Goal: Information Seeking & Learning: Learn about a topic

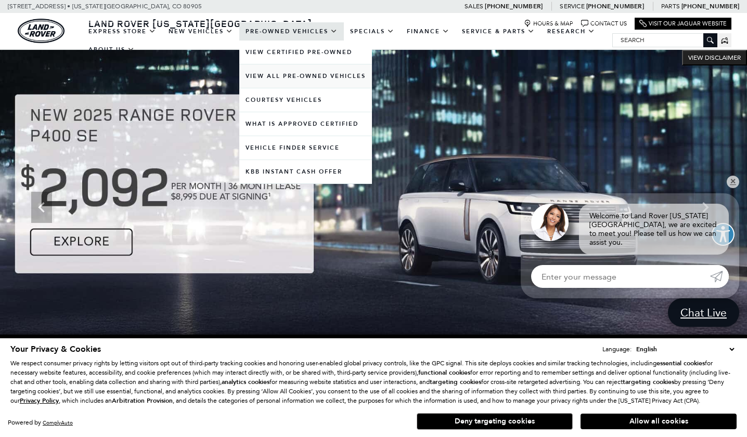
click at [299, 84] on link "View All Pre-Owned Vehicles" at bounding box center [305, 75] width 133 height 23
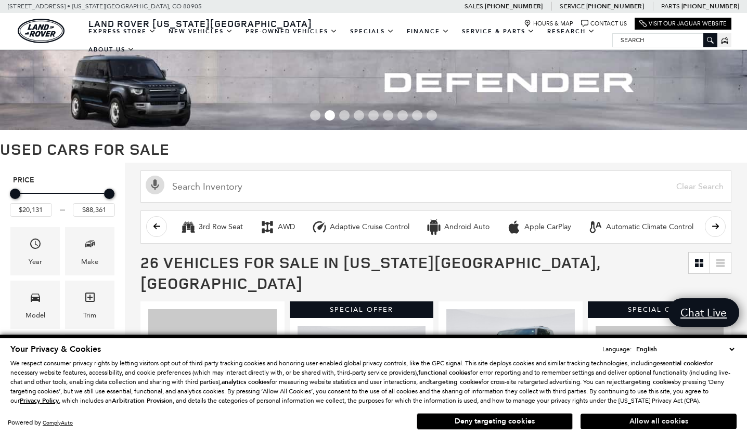
click at [647, 423] on button "Allow all cookies" at bounding box center [658, 422] width 156 height 16
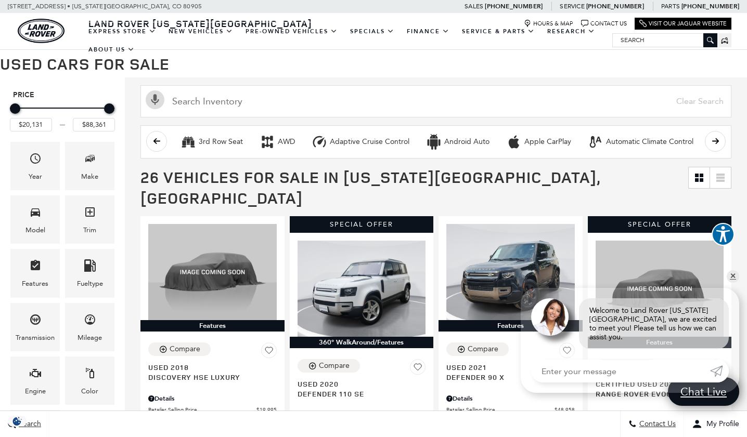
scroll to position [85, 0]
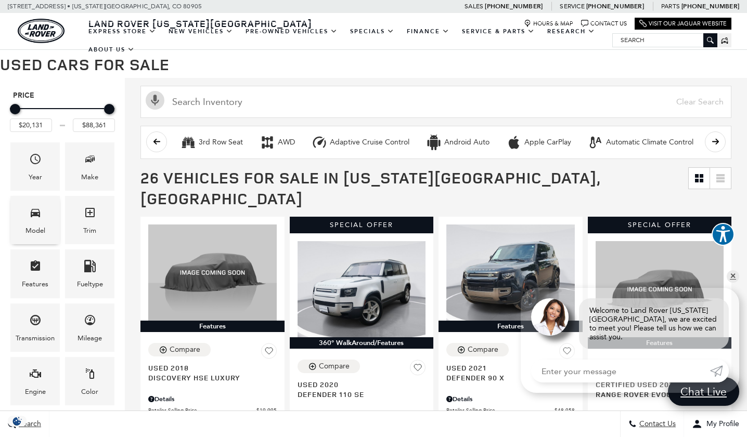
click at [38, 211] on icon "Model" at bounding box center [35, 213] width 9 height 8
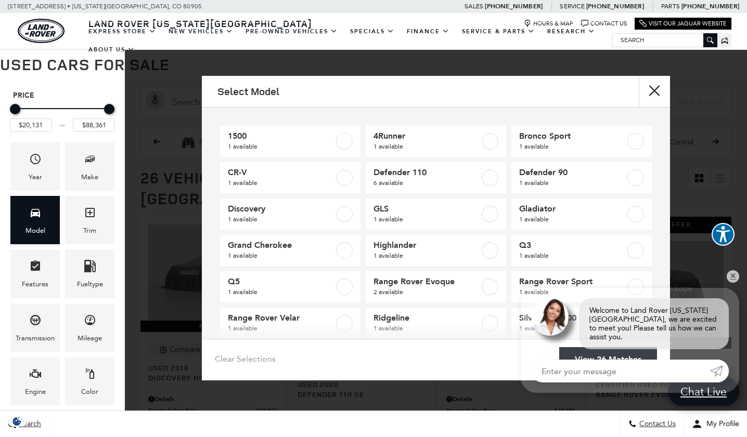
click at [652, 84] on button "Close" at bounding box center [654, 91] width 31 height 31
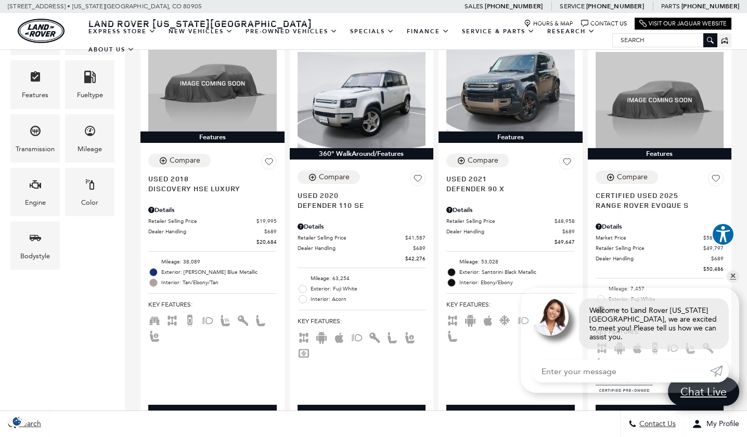
scroll to position [285, 0]
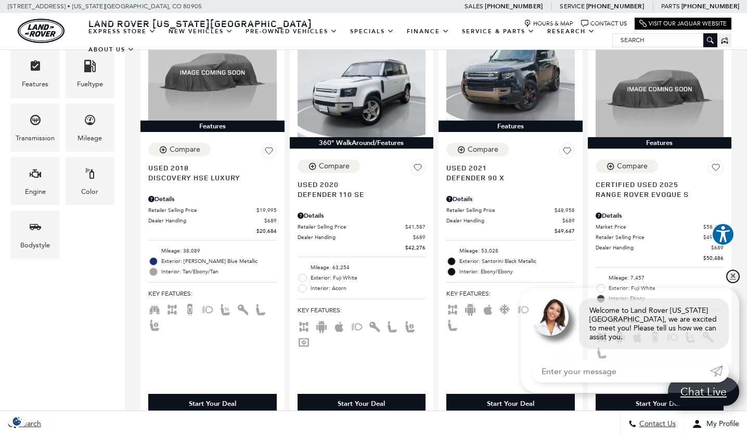
click at [730, 281] on link "✕" at bounding box center [732, 276] width 12 height 12
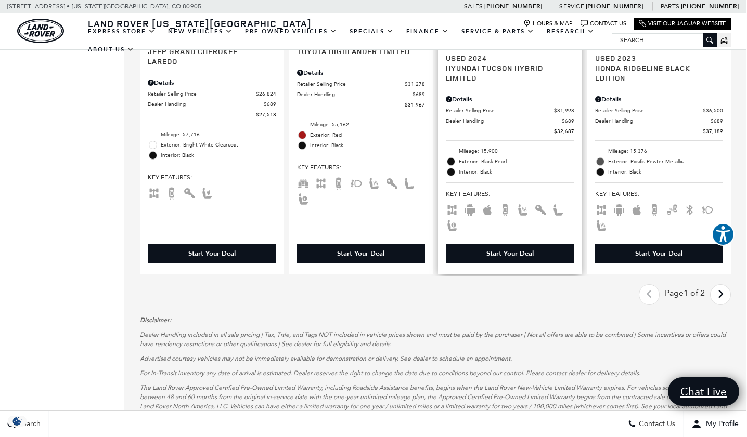
scroll to position [2010, 1]
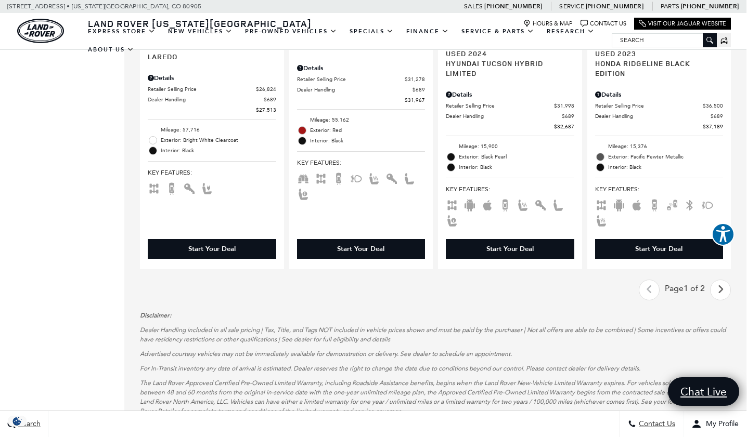
click at [716, 281] on link "Next - Page" at bounding box center [720, 290] width 22 height 18
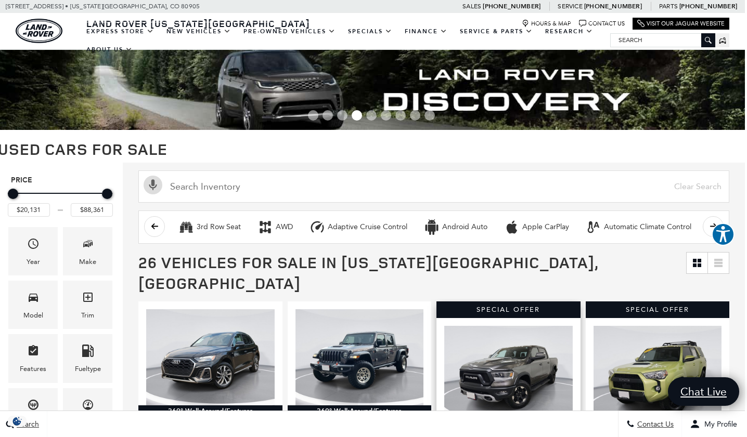
scroll to position [0, 2]
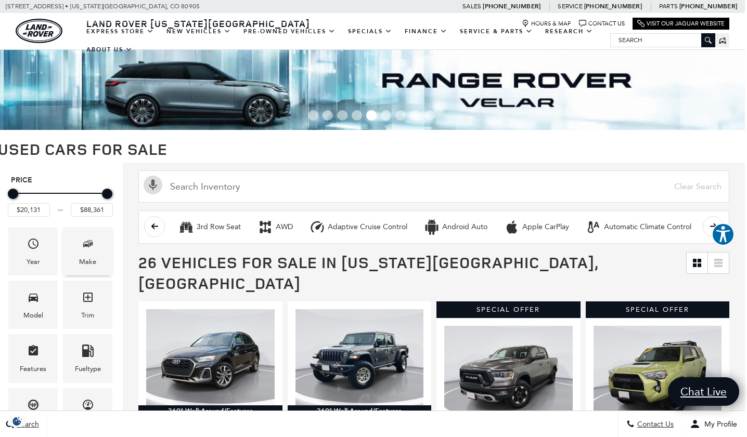
click at [100, 247] on div "Make" at bounding box center [87, 251] width 49 height 48
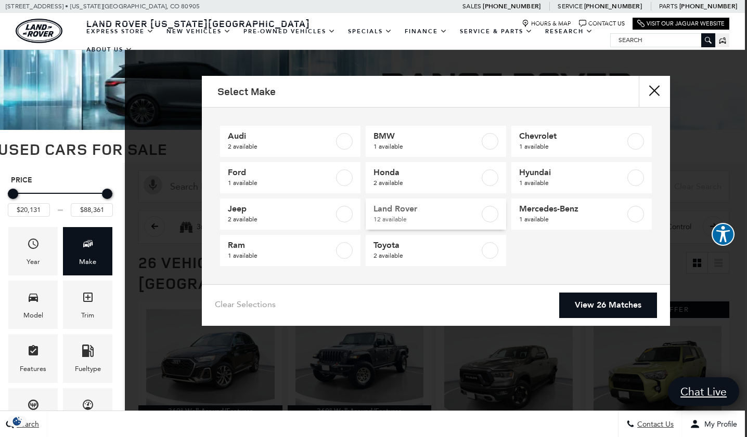
click at [495, 212] on label at bounding box center [490, 214] width 17 height 17
type input "$20,684"
checkbox input "true"
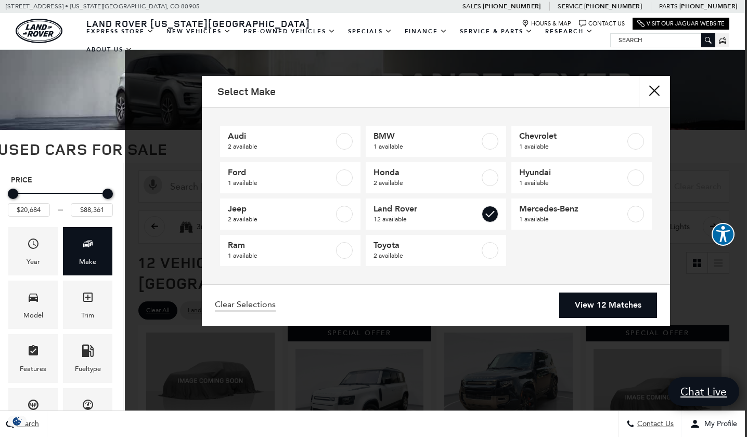
click at [581, 304] on link "View 12 Matches" at bounding box center [608, 305] width 98 height 25
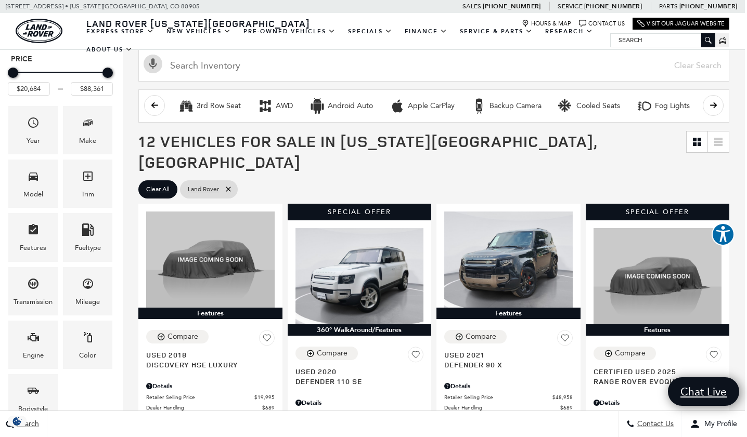
scroll to position [122, 2]
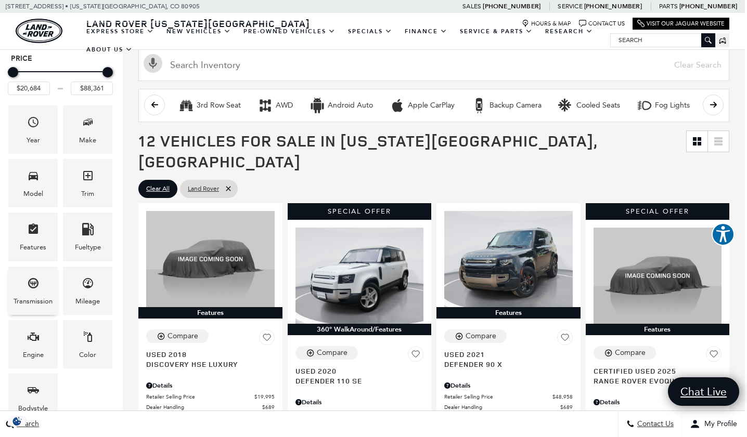
click at [33, 284] on icon "Transmission" at bounding box center [33, 283] width 12 height 12
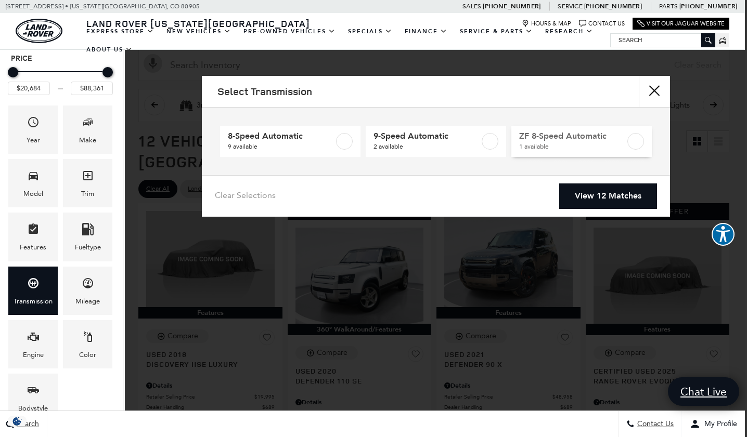
click at [634, 137] on label at bounding box center [635, 141] width 17 height 17
type input "$20,684"
checkbox input "true"
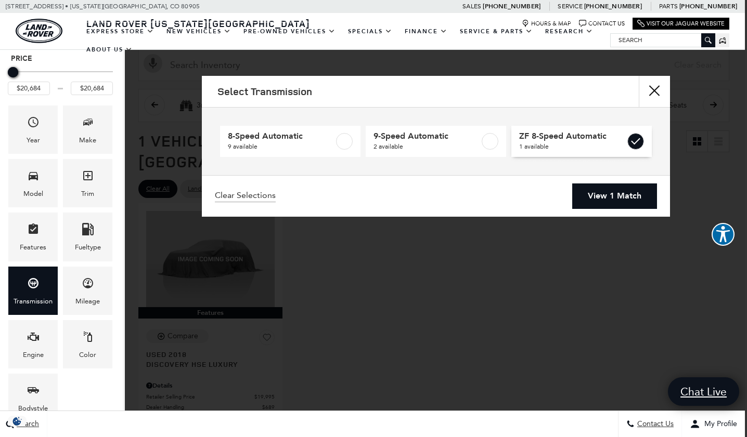
scroll to position [0, 2]
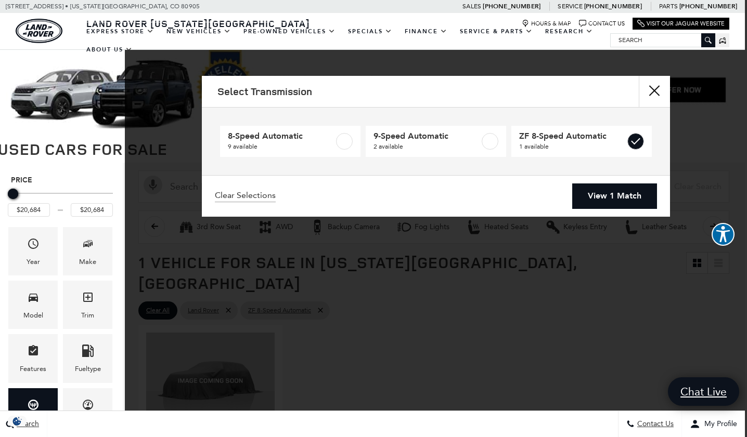
click at [614, 195] on link "View 1 Match" at bounding box center [614, 196] width 85 height 25
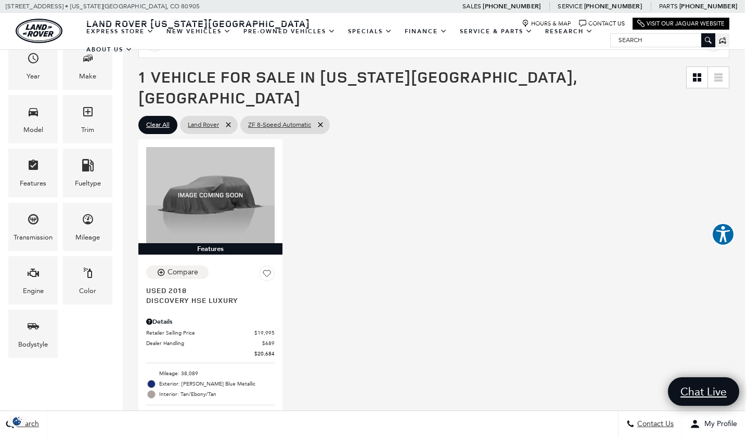
scroll to position [202, 2]
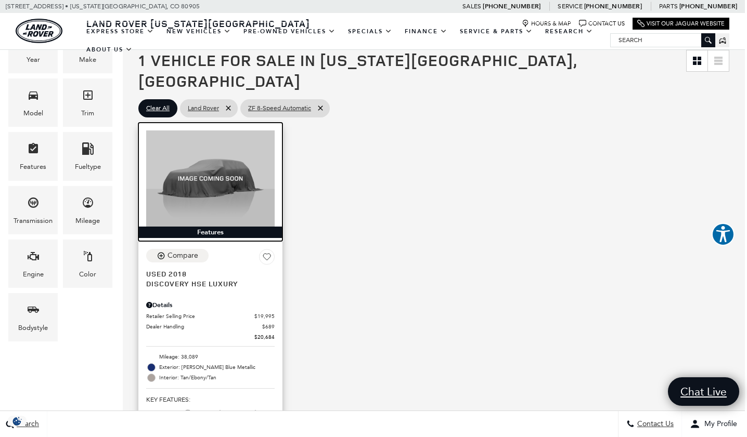
click at [192, 162] on img at bounding box center [210, 179] width 128 height 96
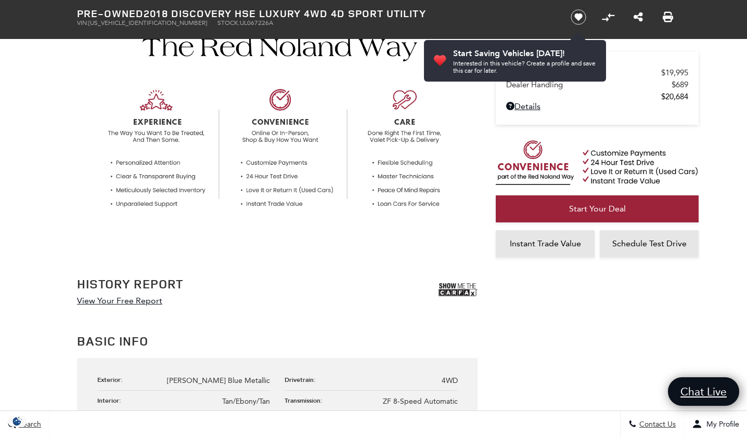
scroll to position [427, 0]
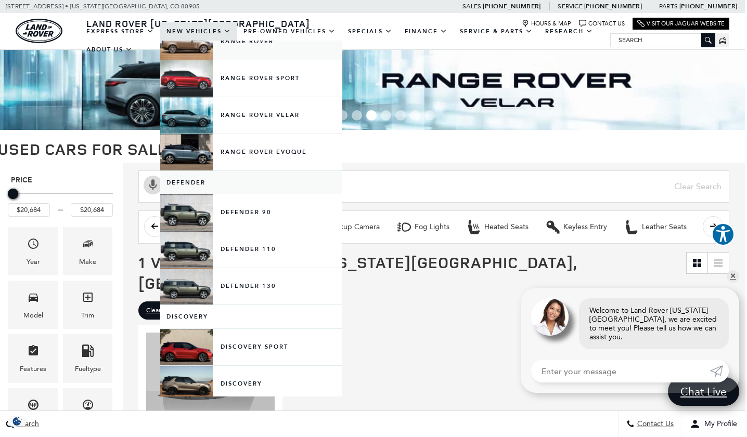
scroll to position [68, 0]
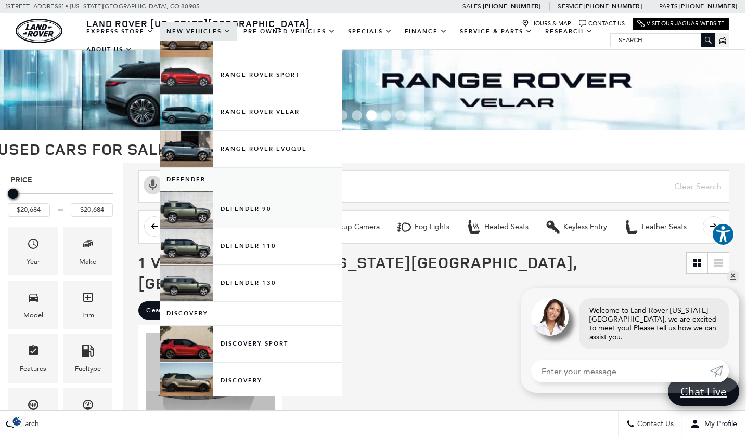
click at [255, 218] on link "Defender 90" at bounding box center [251, 209] width 182 height 36
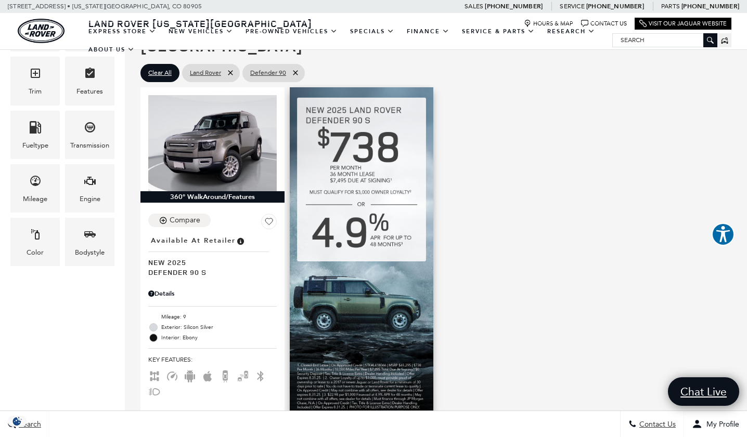
scroll to position [140, 0]
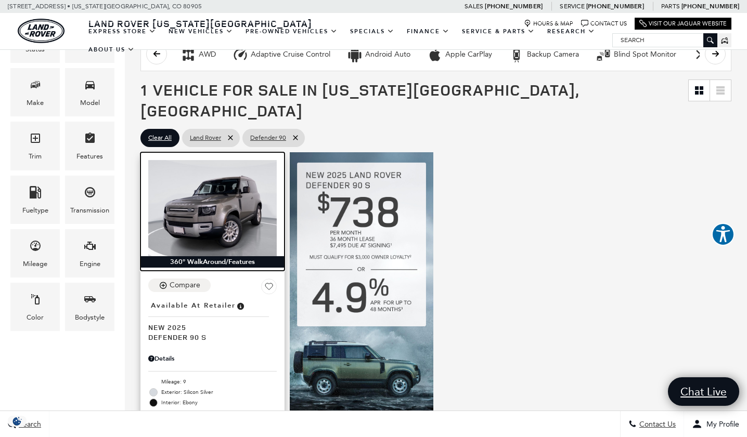
click at [237, 207] on img at bounding box center [212, 208] width 128 height 96
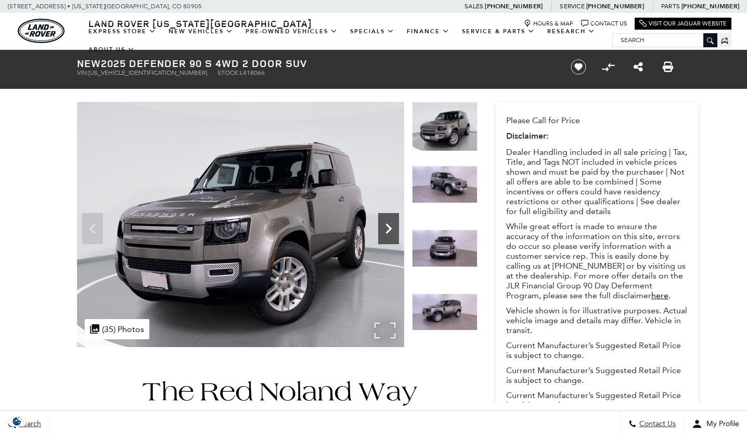
click at [390, 233] on icon "Next" at bounding box center [388, 228] width 21 height 21
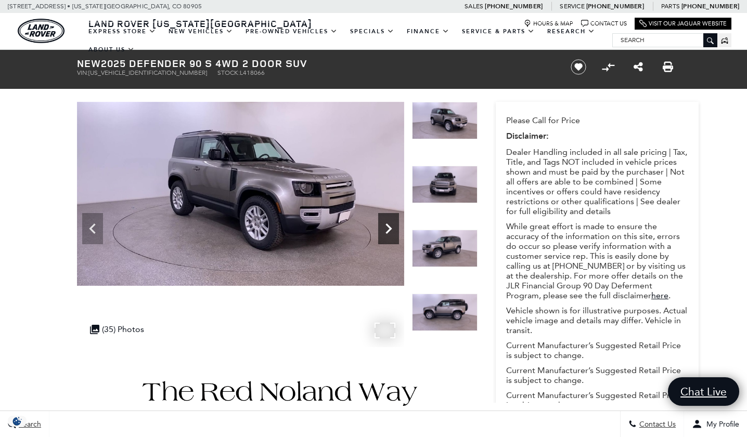
click at [390, 233] on icon "Next" at bounding box center [388, 228] width 21 height 21
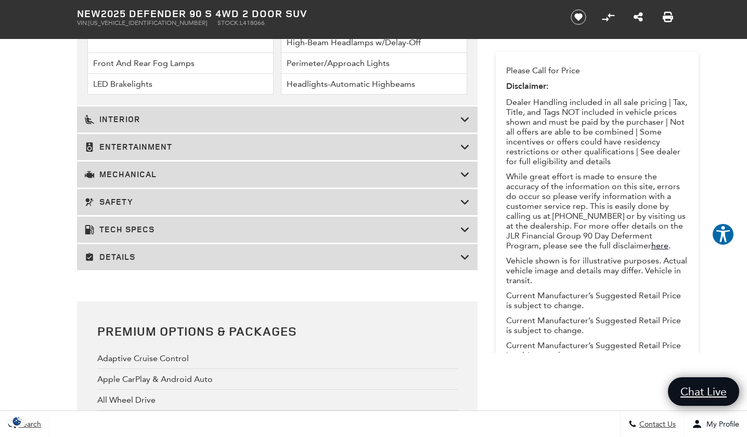
scroll to position [1630, 0]
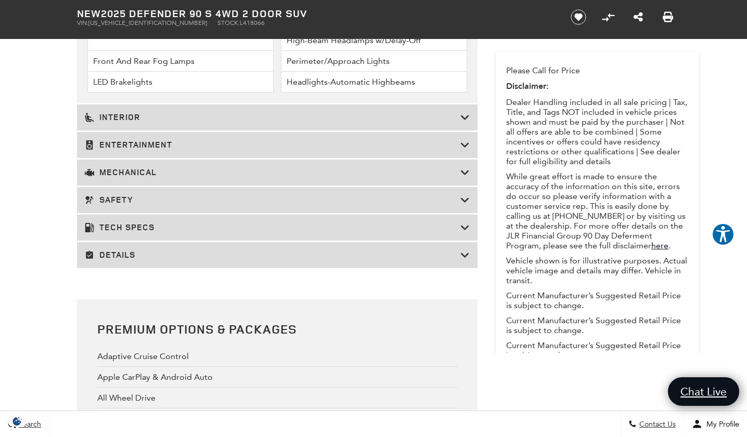
click at [375, 241] on div "Tech Specs" at bounding box center [277, 228] width 400 height 26
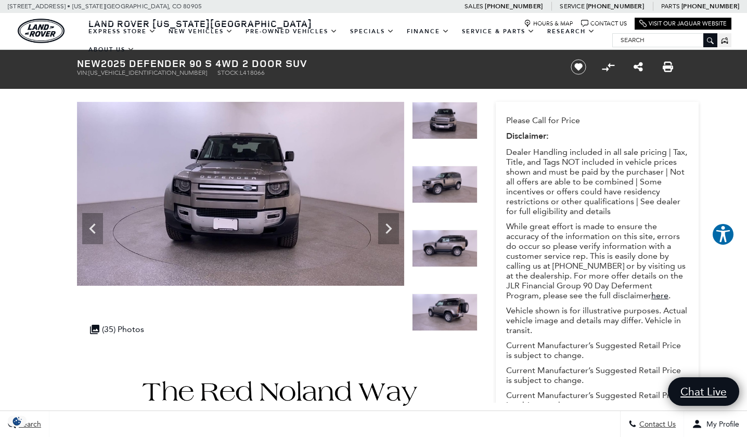
scroll to position [0, 0]
